Goal: Navigation & Orientation: Find specific page/section

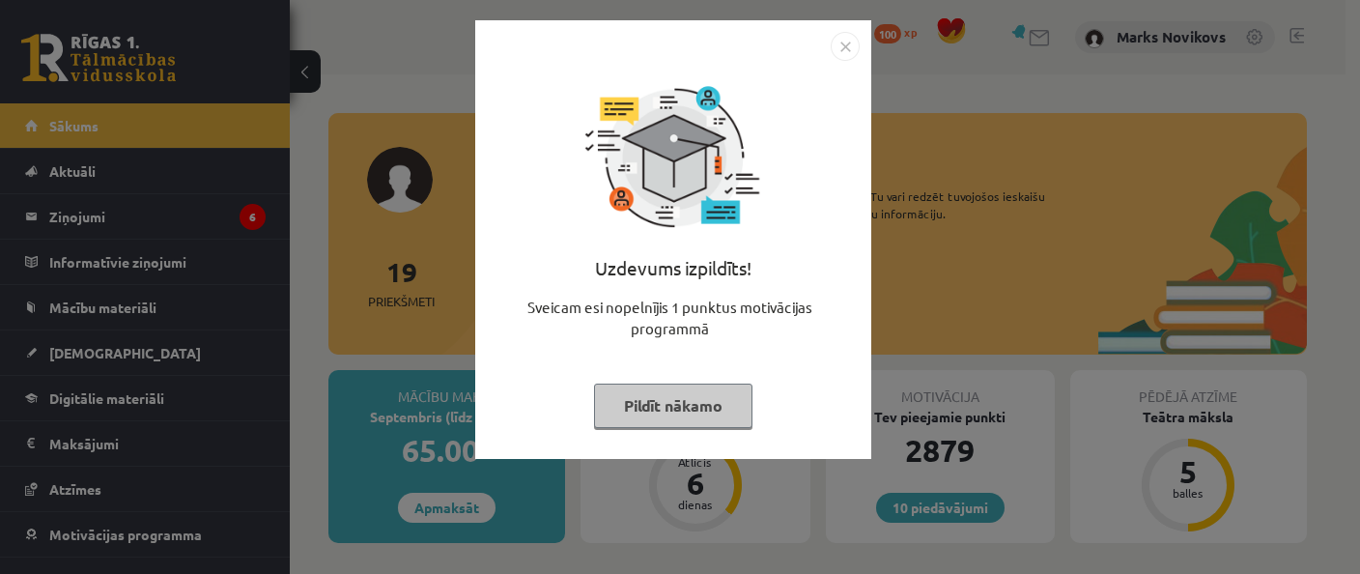
click at [683, 415] on button "Pildīt nākamo" at bounding box center [673, 405] width 158 height 44
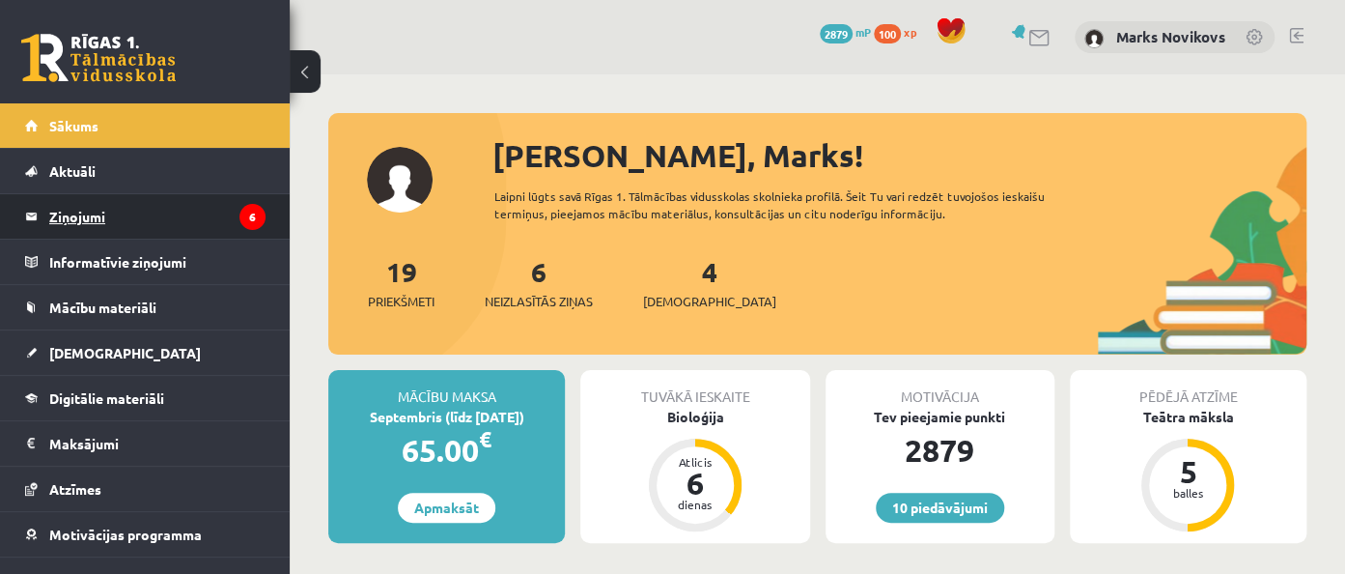
click at [106, 211] on legend "Ziņojumi 6" at bounding box center [157, 216] width 216 height 44
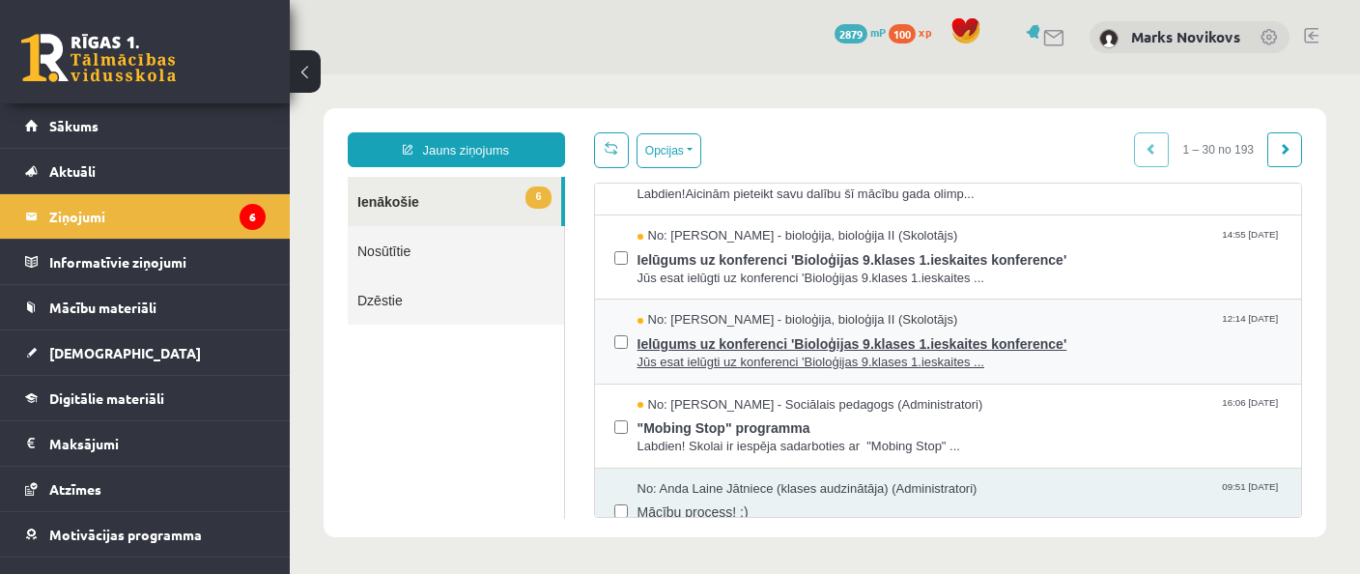
scroll to position [280, 0]
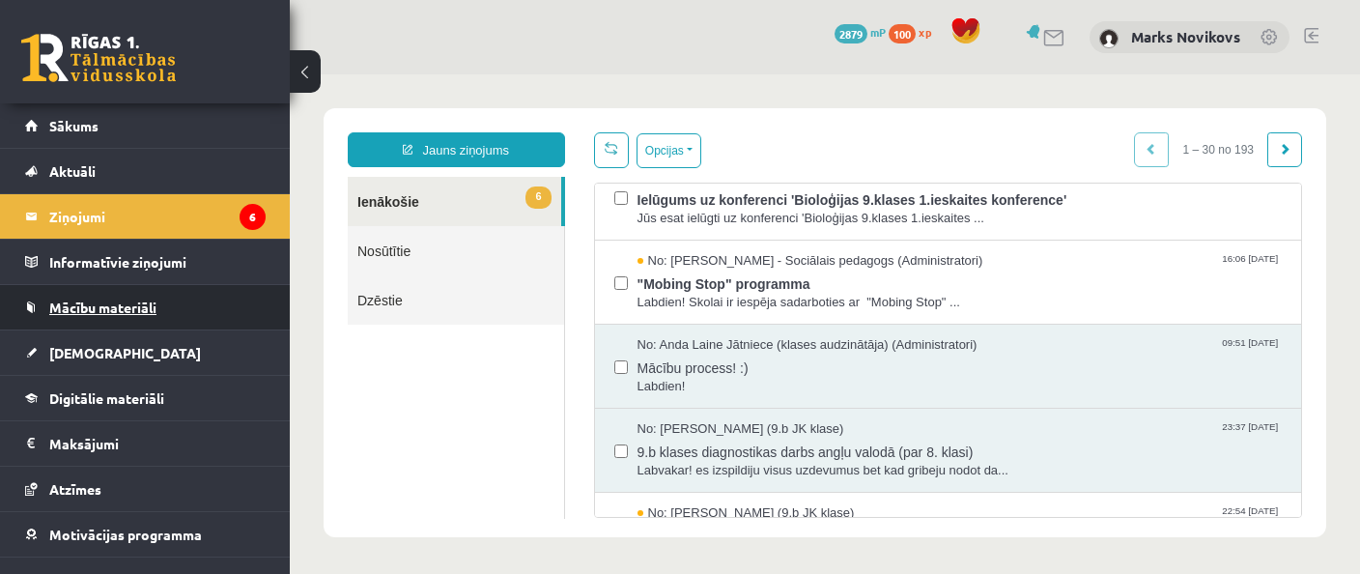
click at [118, 315] on link "Mācību materiāli" at bounding box center [145, 307] width 240 height 44
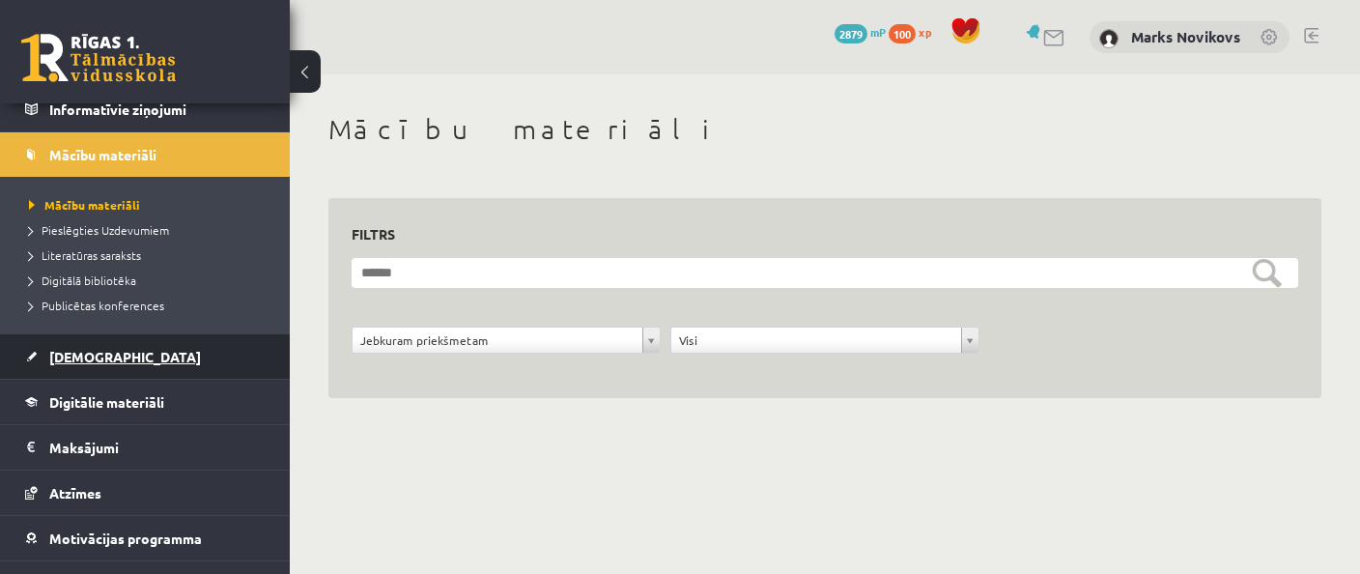
scroll to position [227, 0]
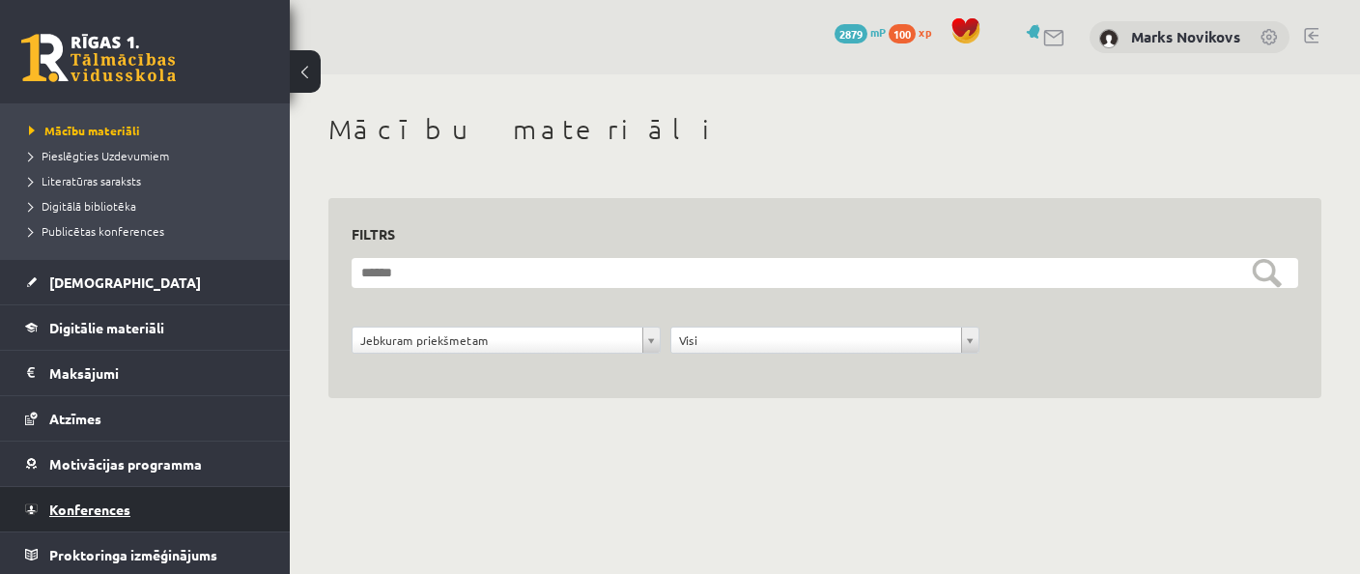
click at [160, 499] on link "Konferences" at bounding box center [145, 509] width 240 height 44
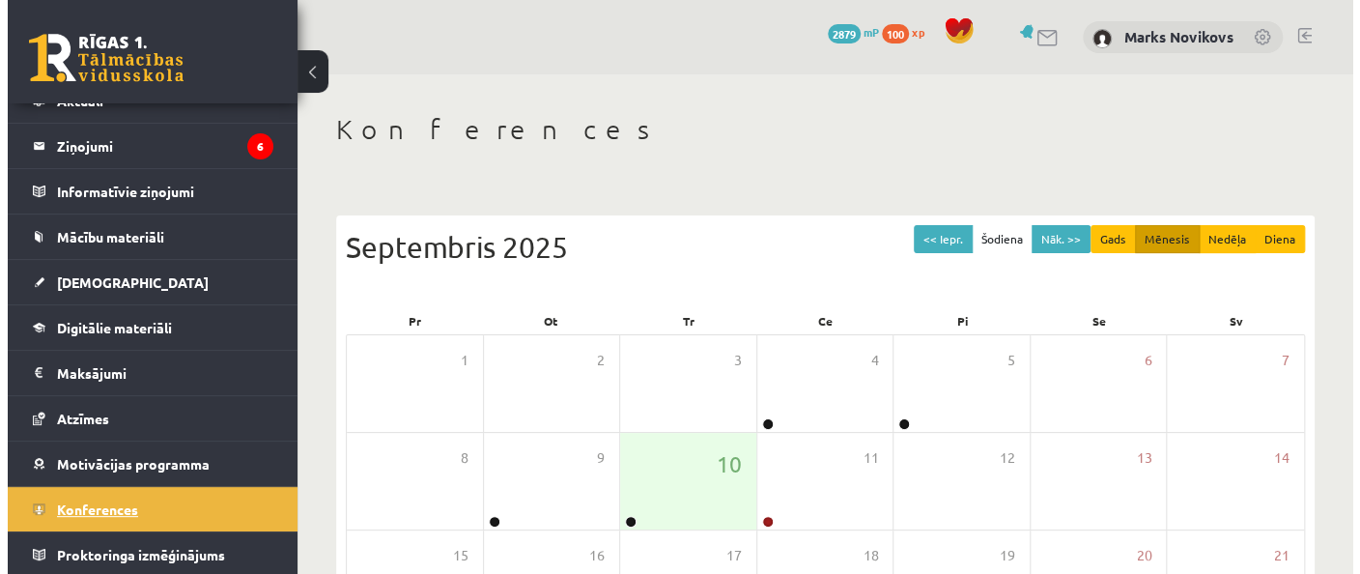
scroll to position [70, 0]
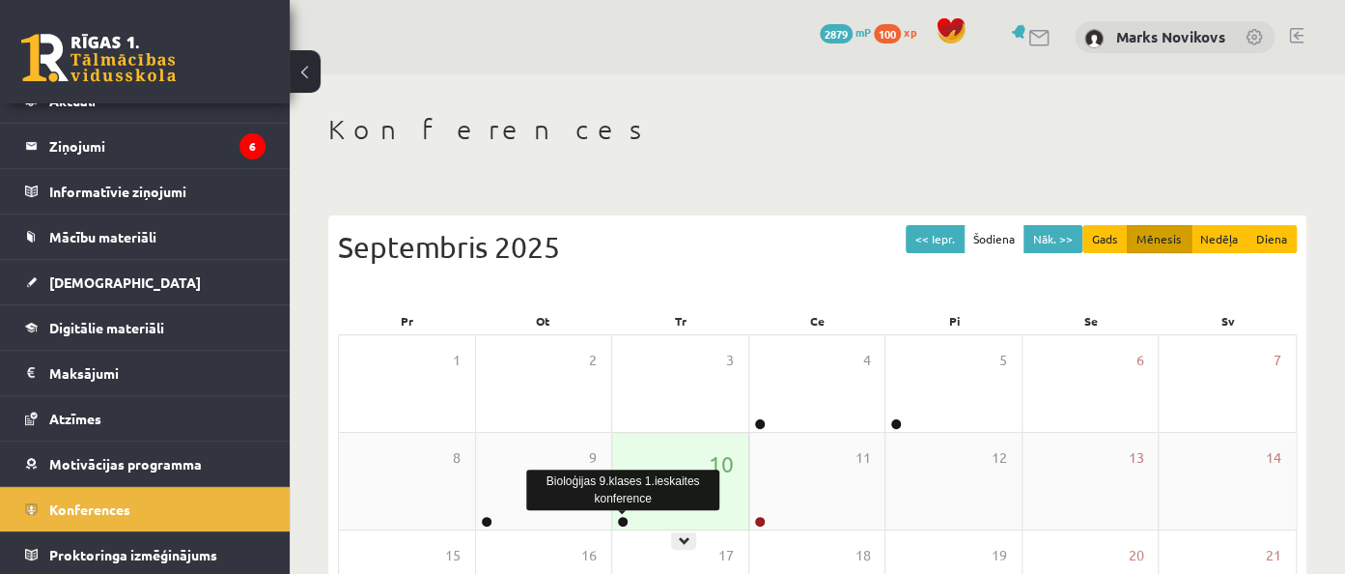
click at [621, 520] on link at bounding box center [623, 522] width 12 height 12
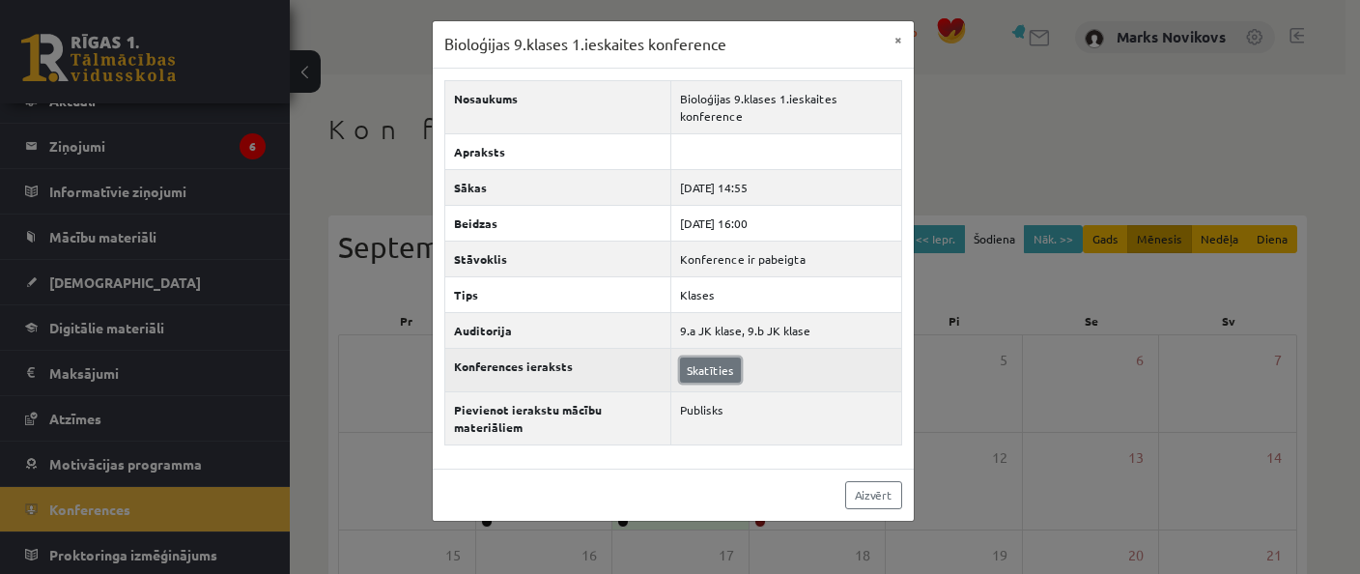
click at [699, 357] on link "Skatīties" at bounding box center [710, 369] width 61 height 25
